Goal: Task Accomplishment & Management: Manage account settings

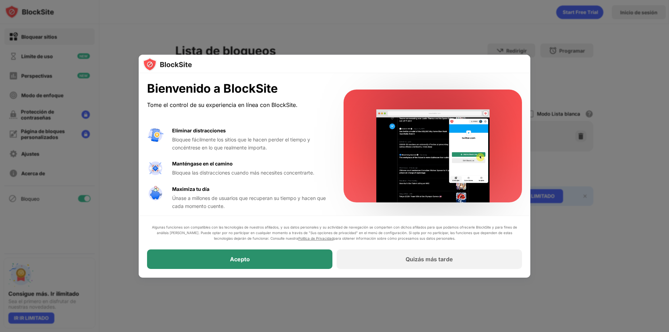
click at [247, 258] on font "Acepto" at bounding box center [240, 259] width 20 height 7
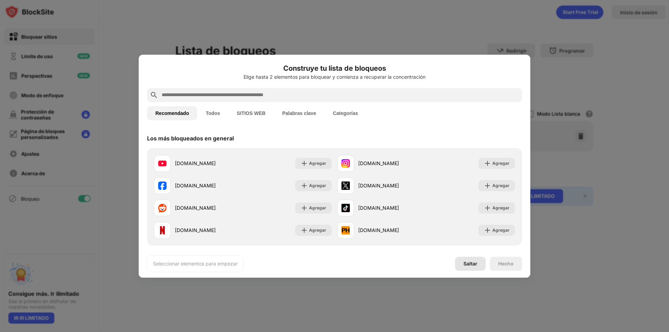
click at [471, 265] on font "Saltar" at bounding box center [470, 264] width 14 height 6
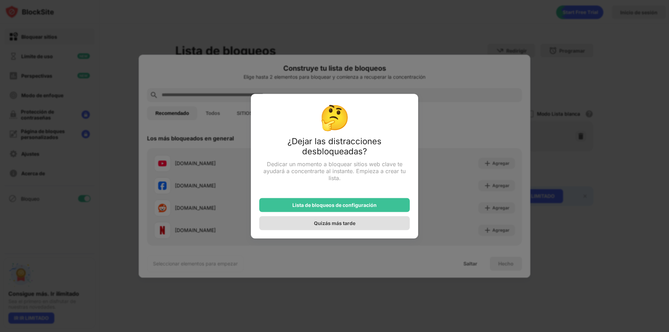
click at [328, 224] on font "Quizás más tarde" at bounding box center [334, 223] width 41 height 6
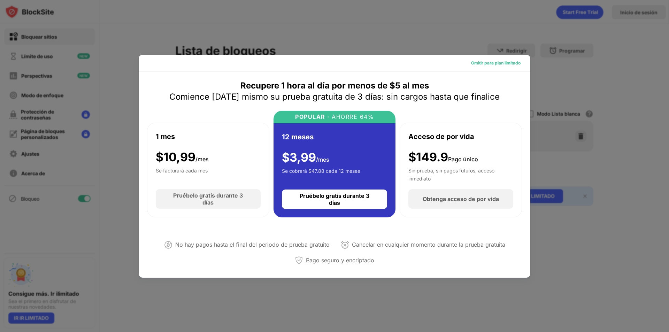
click at [503, 63] on font "Omitir para plan limitado" at bounding box center [495, 62] width 49 height 5
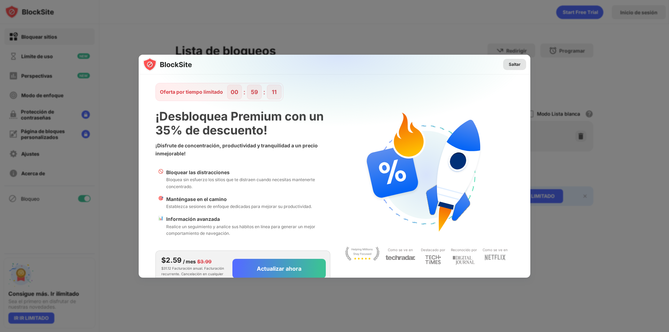
click at [514, 63] on font "Saltar" at bounding box center [515, 64] width 12 height 5
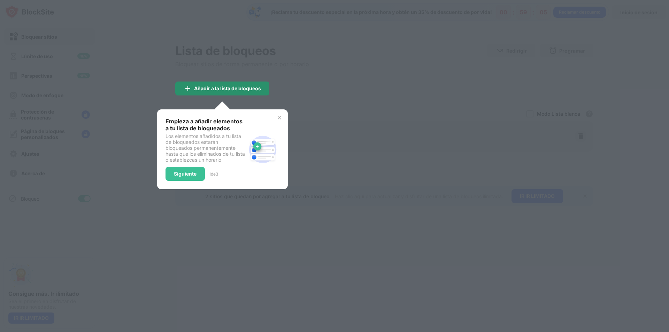
click at [246, 87] on font "Añadir a la lista de bloqueos" at bounding box center [227, 88] width 67 height 6
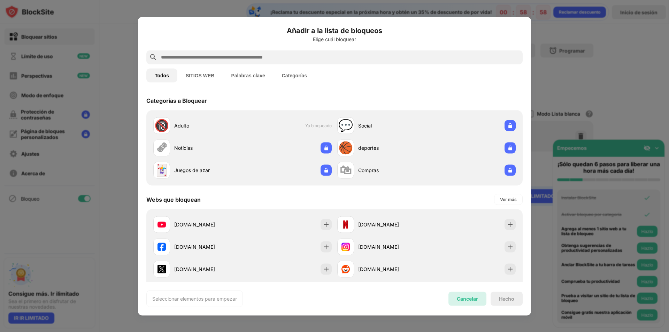
click at [455, 301] on div "Cancelar" at bounding box center [467, 299] width 38 height 14
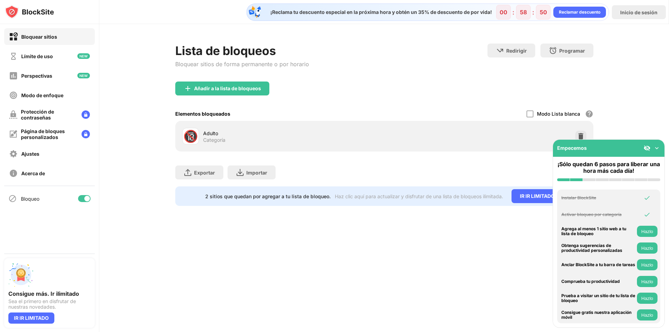
click at [83, 197] on div at bounding box center [84, 198] width 13 height 7
click at [584, 13] on font "Reclamar descuento" at bounding box center [579, 11] width 41 height 5
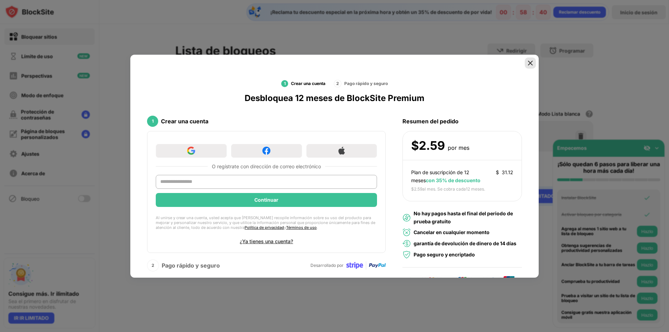
click at [527, 64] on img at bounding box center [530, 63] width 7 height 7
